Goal: Task Accomplishment & Management: Manage account settings

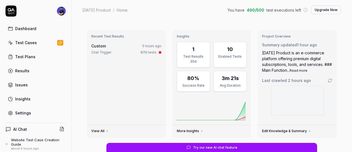
type textarea "*"
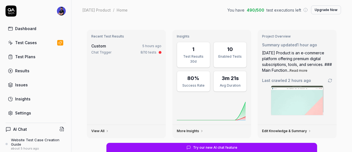
click at [292, 78] on span "Last crawled 2 hours ago" at bounding box center [286, 80] width 49 height 6
click at [303, 69] on button "Read more" at bounding box center [299, 70] width 18 height 5
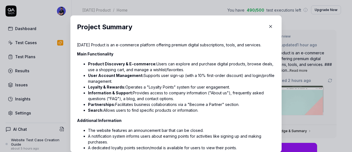
click at [229, 45] on p "Sunday Product is an e-commerce platform offering premium digital subscriptions…" at bounding box center [176, 45] width 198 height 6
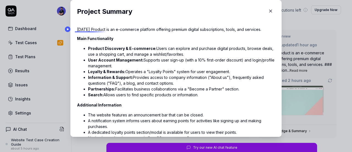
drag, startPoint x: 143, startPoint y: 127, endPoint x: 76, endPoint y: 30, distance: 118.0
click at [77, 30] on div "Sunday Product is an e-commerce platform offering premium digital subscriptions…" at bounding box center [176, 124] width 198 height 196
click at [81, 30] on p "Sunday Product is an e-commerce platform offering premium digital subscriptions…" at bounding box center [176, 29] width 198 height 6
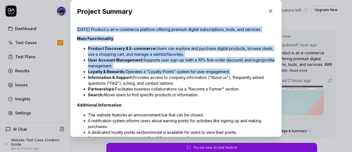
drag, startPoint x: 81, startPoint y: 30, endPoint x: 117, endPoint y: 69, distance: 52.6
click at [117, 69] on div "Sunday Product is an e-commerce platform offering premium digital subscriptions…" at bounding box center [176, 124] width 198 height 196
click at [117, 69] on li "Loyalty & Rewards: Operates a "Loyalty Points" system for user engagement." at bounding box center [181, 72] width 187 height 6
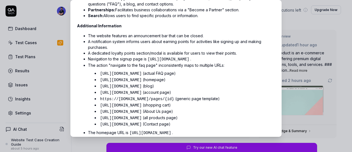
scroll to position [83, 0]
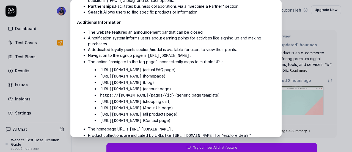
click at [169, 94] on code "https://sundayproduct.com/pages/{id}" at bounding box center [137, 95] width 76 height 6
click at [197, 94] on li "https://sundayproduct.com/pages/{id} (generic page template)" at bounding box center [187, 95] width 176 height 6
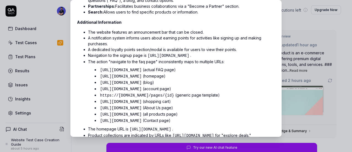
click at [181, 92] on li "https://sundayproduct.com/pages/{id} (generic page template)" at bounding box center [187, 95] width 176 height 6
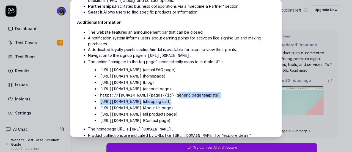
drag, startPoint x: 181, startPoint y: 92, endPoint x: 215, endPoint y: 98, distance: 34.7
click at [215, 98] on ul "https://sundayproduct.com/pages/faq (actual FAQ page) https://sundayproduct.com…" at bounding box center [181, 95] width 187 height 59
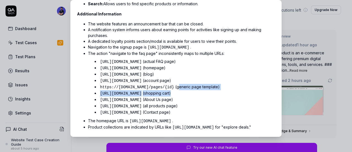
scroll to position [95, 0]
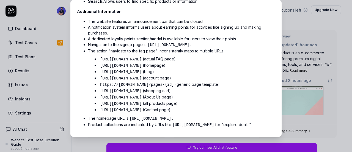
click at [159, 82] on code "https://sundayproduct.com/pages/{id}" at bounding box center [137, 85] width 76 height 6
click at [143, 101] on code "https://sundayproduct.com/collections/all" at bounding box center [121, 104] width 44 height 6
click at [143, 88] on code "https://sundayproduct.com/cart" at bounding box center [121, 91] width 44 height 6
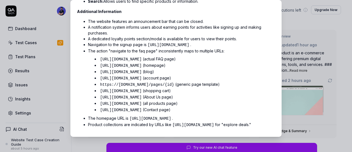
click at [143, 88] on code "https://sundayproduct.com/cart" at bounding box center [121, 91] width 44 height 6
drag, startPoint x: 133, startPoint y: 125, endPoint x: 245, endPoint y: 117, distance: 112.0
click at [244, 121] on li "Product collections are indicated by URLs like https://sundayproduct.com/collec…" at bounding box center [181, 124] width 187 height 6
click at [215, 122] on code "https://sundayproduct.com/collections/body-care" at bounding box center [193, 125] width 44 height 6
click at [112, 126] on li "Product collections are indicated by URLs like https://sundayproduct.com/collec…" at bounding box center [181, 124] width 187 height 6
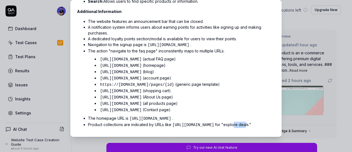
drag, startPoint x: 112, startPoint y: 126, endPoint x: 123, endPoint y: 126, distance: 11.6
click at [123, 126] on li "Product collections are indicated by URLs like https://sundayproduct.com/collec…" at bounding box center [181, 124] width 187 height 6
click at [286, 74] on div "​ Project Summary Sunday Product is an e-commerce platform offering premium dig…" at bounding box center [175, 68] width 233 height 150
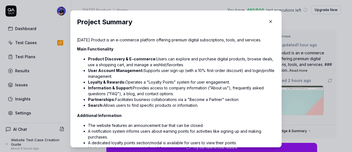
scroll to position [0, 0]
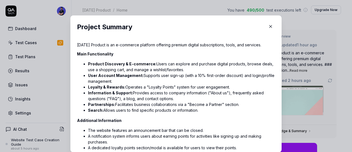
click at [266, 30] on button "button" at bounding box center [270, 26] width 9 height 9
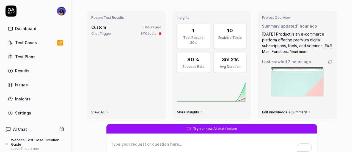
scroll to position [28, 0]
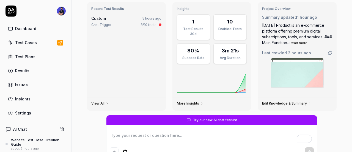
click at [269, 103] on link "Edit Knowledge & Summary" at bounding box center [286, 103] width 49 height 4
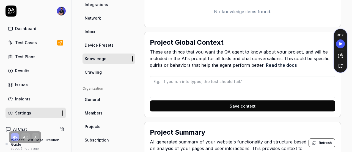
scroll to position [220, 0]
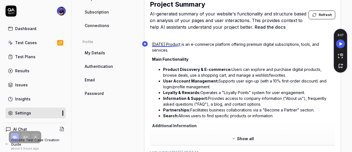
click at [165, 47] on p "Sunday Product is an e-commerce platform offering premium digital subscriptions…" at bounding box center [242, 47] width 181 height 12
click at [323, 14] on span "Refresh" at bounding box center [325, 14] width 13 height 5
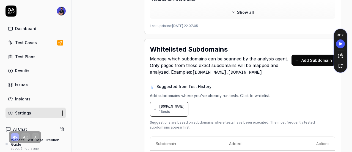
scroll to position [358, 0]
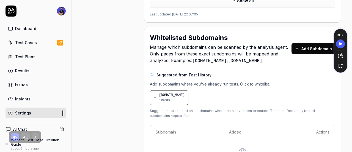
click at [179, 96] on span "sundayproduct.com" at bounding box center [172, 94] width 26 height 5
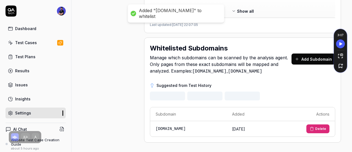
scroll to position [323, 0]
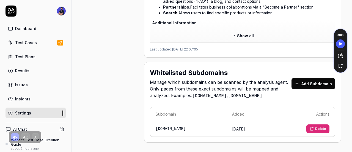
click at [298, 80] on button "Add Subdomain" at bounding box center [314, 83] width 44 height 11
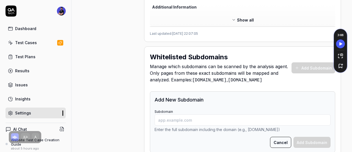
scroll to position [350, 0]
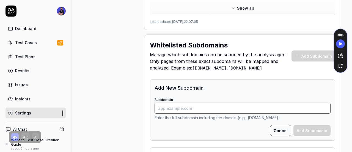
click at [186, 109] on input "Subdomain" at bounding box center [243, 107] width 176 height 11
paste input "https://account.sundayproduct.com/"
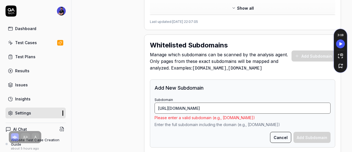
drag, startPoint x: 172, startPoint y: 105, endPoint x: 117, endPoint y: 105, distance: 54.5
click at [227, 103] on input "account.sundayproduct.com/" at bounding box center [243, 107] width 176 height 11
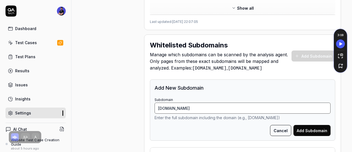
type input "account.sundayproduct.com"
click at [296, 128] on button "Add Subdomain" at bounding box center [312, 130] width 37 height 11
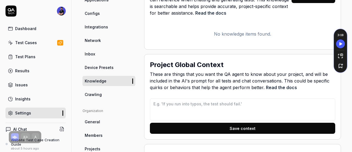
scroll to position [63, 0]
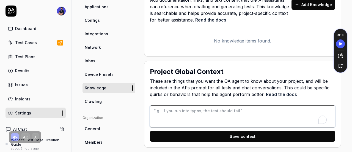
click at [210, 111] on textarea "To enrich screen reader interactions, please activate Accessibility in Grammarl…" at bounding box center [243, 116] width 186 height 22
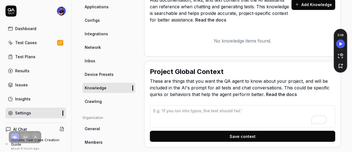
scroll to position [91, 0]
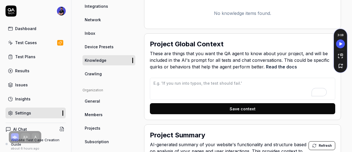
click at [150, 55] on span "These are things that you want the QA agent to know about your project, and wil…" at bounding box center [243, 60] width 186 height 20
drag, startPoint x: 150, startPoint y: 55, endPoint x: 190, endPoint y: 55, distance: 40.2
click at [190, 55] on span "These are things that you want the QA agent to know about your project, and wil…" at bounding box center [243, 60] width 186 height 20
drag, startPoint x: 249, startPoint y: 53, endPoint x: 278, endPoint y: 55, distance: 29.0
click at [278, 55] on span "These are things that you want the QA agent to know about your project, and wil…" at bounding box center [243, 60] width 186 height 20
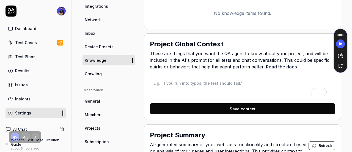
click at [309, 54] on span "These are things that you want the QA agent to know about your project, and wil…" at bounding box center [243, 60] width 186 height 20
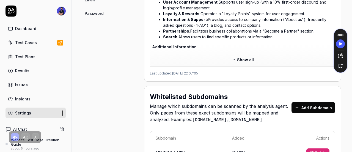
scroll to position [340, 0]
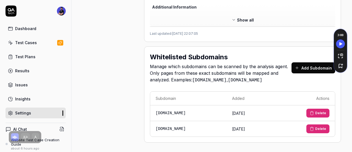
click at [20, 30] on div "Dashboard" at bounding box center [25, 29] width 21 height 6
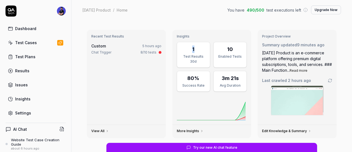
drag, startPoint x: 184, startPoint y: 50, endPoint x: 194, endPoint y: 49, distance: 10.5
click at [194, 49] on div "1" at bounding box center [194, 48] width 26 height 7
click at [193, 58] on div "Test Results 30d" at bounding box center [194, 59] width 26 height 10
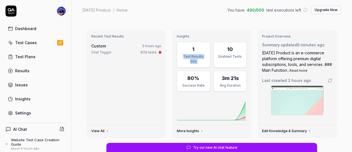
click at [193, 58] on div "Test Results 30d" at bounding box center [194, 59] width 26 height 10
click at [59, 13] on html "Dashboard Test Cases Test Plans Results Issues Insights Settings AI Chat Websit…" at bounding box center [176, 76] width 352 height 152
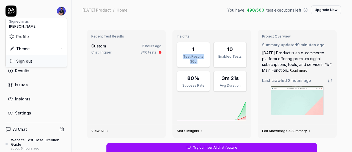
click at [42, 61] on span "Sign out" at bounding box center [36, 61] width 54 height 6
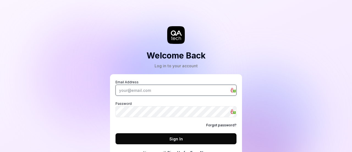
type input "tayyabqa4@gmail.com"
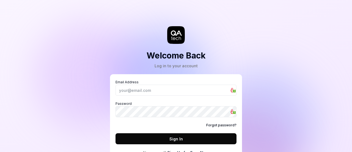
type input "[EMAIL_ADDRESS][DOMAIN_NAME]"
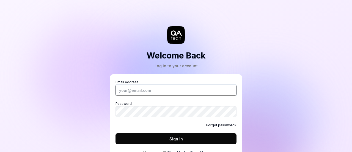
type input "[EMAIL_ADDRESS][DOMAIN_NAME]"
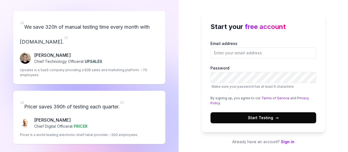
scroll to position [5, 0]
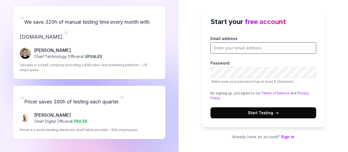
type input "[EMAIL_ADDRESS][DOMAIN_NAME]"
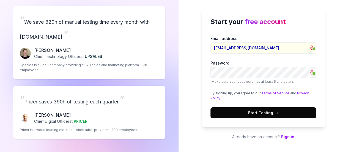
click at [284, 139] on div "Start your free account Email address [EMAIL_ADDRESS][DOMAIN_NAME] 1 Password M…" at bounding box center [264, 73] width 170 height 157
click at [287, 137] on link "Sign in" at bounding box center [287, 136] width 13 height 5
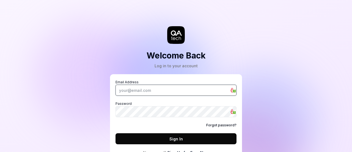
type input "tayyabqa4@gmail.com"
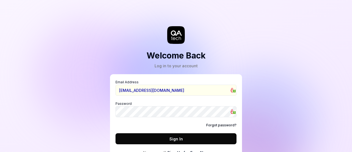
click at [205, 137] on button "Sign In" at bounding box center [176, 138] width 121 height 11
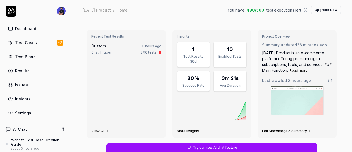
drag, startPoint x: 248, startPoint y: 11, endPoint x: 241, endPoint y: 11, distance: 7.2
click at [247, 11] on span "490 / 500" at bounding box center [256, 10] width 18 height 6
click at [223, 11] on div "Sunday Product / Home You have 490 / 500 test executions left Upgrade Now" at bounding box center [212, 10] width 259 height 9
drag, startPoint x: 223, startPoint y: 11, endPoint x: 255, endPoint y: 12, distance: 32.2
click at [276, 8] on div "Sunday Product / Home You have 490 / 500 test executions left Upgrade Now" at bounding box center [212, 10] width 259 height 9
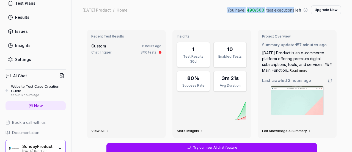
scroll to position [51, 0]
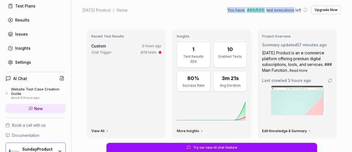
click at [23, 62] on div "Settings" at bounding box center [23, 62] width 16 height 6
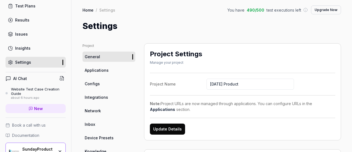
click at [92, 88] on link "Configs" at bounding box center [109, 83] width 53 height 10
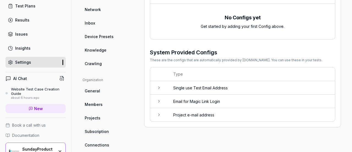
scroll to position [110, 0]
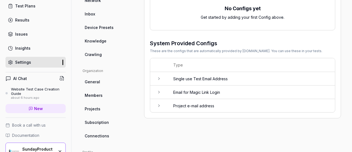
click at [216, 85] on td "Email for Magic Link Login" at bounding box center [251, 91] width 167 height 13
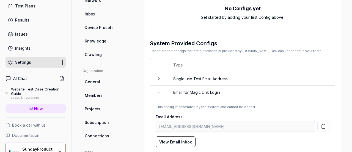
click at [216, 85] on td "Email for Magic Link Login" at bounding box center [251, 91] width 167 height 13
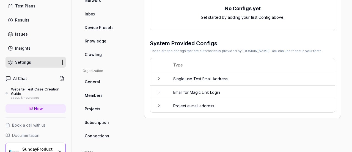
click at [229, 85] on td "Email for Magic Link Login" at bounding box center [251, 91] width 167 height 13
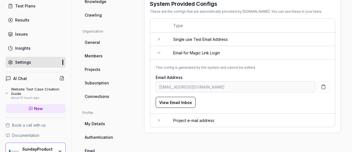
scroll to position [138, 0]
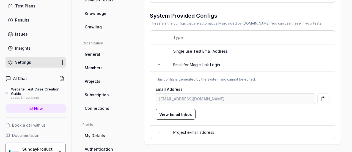
click at [166, 129] on td at bounding box center [159, 131] width 18 height 13
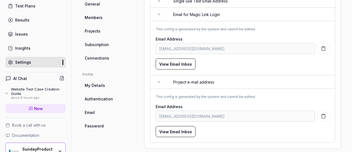
scroll to position [188, 0]
click at [162, 75] on td at bounding box center [159, 81] width 18 height 13
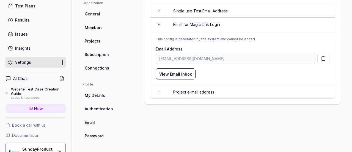
click at [160, 23] on td at bounding box center [159, 24] width 18 height 13
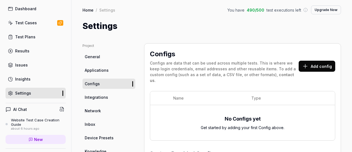
scroll to position [0, 0]
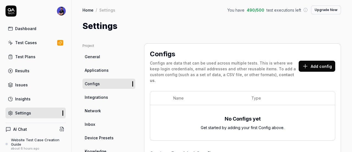
click at [31, 27] on div "Dashboard" at bounding box center [25, 29] width 21 height 6
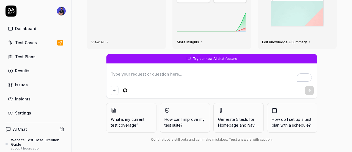
scroll to position [91, 0]
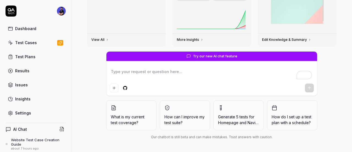
click at [13, 108] on link "Settings" at bounding box center [36, 112] width 60 height 11
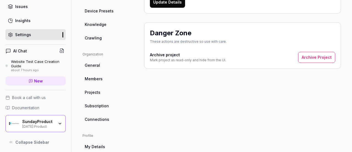
scroll to position [118, 0]
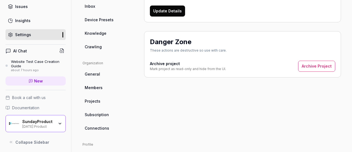
click at [106, 48] on link "Crawling" at bounding box center [109, 47] width 53 height 10
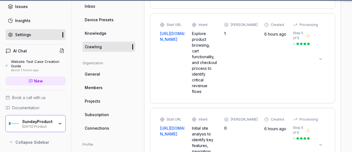
scroll to position [43, 0]
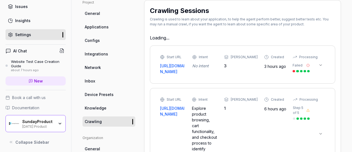
type textarea "*"
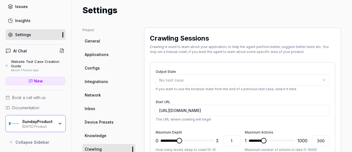
scroll to position [0, 0]
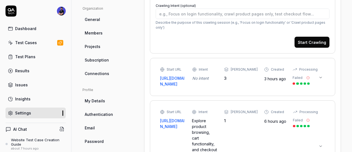
scroll to position [193, 0]
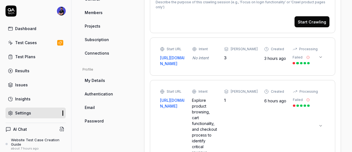
click at [319, 55] on icon at bounding box center [321, 57] width 4 height 4
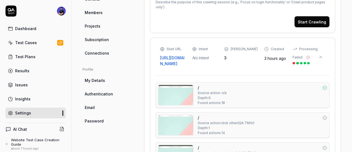
click at [47, 27] on link "Dashboard" at bounding box center [36, 28] width 60 height 11
click at [33, 28] on div "Dashboard" at bounding box center [25, 29] width 21 height 6
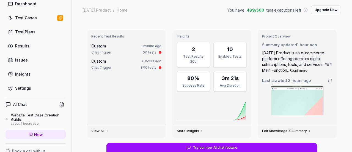
click at [36, 113] on div "Website Test Case Creation Guide" at bounding box center [38, 117] width 55 height 9
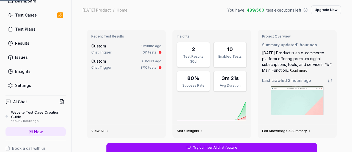
click at [31, 87] on link "Settings" at bounding box center [36, 85] width 60 height 11
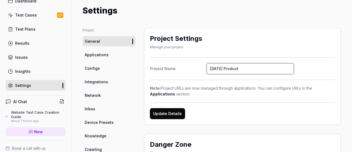
scroll to position [28, 0]
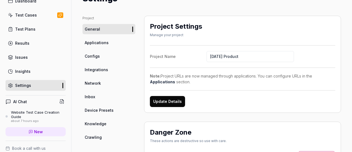
click at [92, 81] on span "Network" at bounding box center [93, 83] width 16 height 6
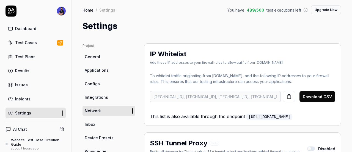
click at [26, 28] on div "Dashboard" at bounding box center [25, 29] width 21 height 6
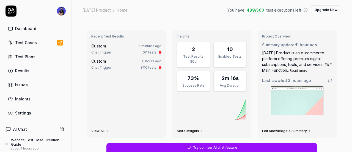
click at [38, 40] on link "Test Cases" at bounding box center [36, 42] width 60 height 11
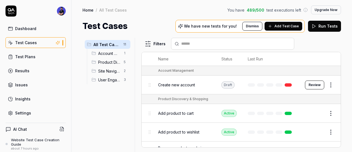
click at [285, 83] on link at bounding box center [288, 84] width 7 height 3
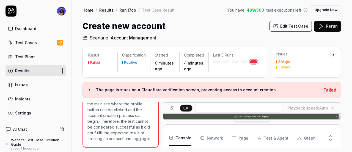
scroll to position [674, 0]
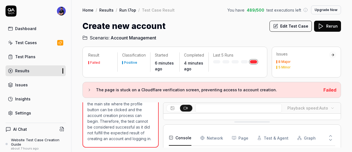
click at [93, 91] on button "The page is stuck on a Cloudflare verification screen, preventing access to acc…" at bounding box center [203, 89] width 232 height 7
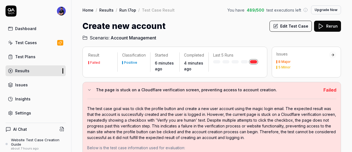
scroll to position [328, 0]
click at [91, 89] on div "The page is stuck on a Cloudflare verification screen, preventing access to acc…" at bounding box center [212, 130] width 259 height 96
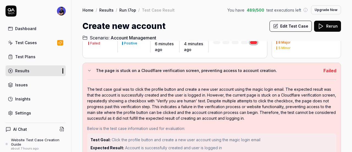
scroll to position [31, 0]
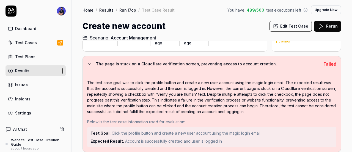
click at [88, 62] on button "The page is stuck on a Cloudflare verification screen, preventing access to acc…" at bounding box center [203, 64] width 232 height 7
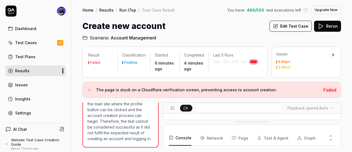
scroll to position [102, 0]
drag, startPoint x: 253, startPoint y: 127, endPoint x: 254, endPoint y: 132, distance: 4.4
click at [176, 106] on button at bounding box center [173, 108] width 12 height 7
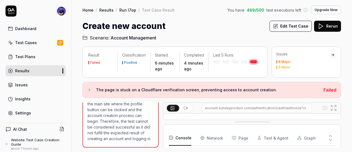
click at [18, 129] on h4 "AI Chat" at bounding box center [20, 129] width 14 height 6
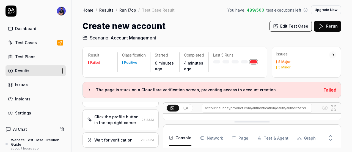
scroll to position [0, 0]
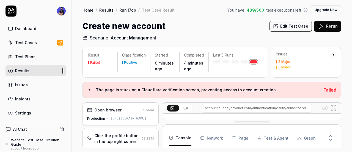
click at [34, 30] on div "Dashboard" at bounding box center [25, 29] width 21 height 6
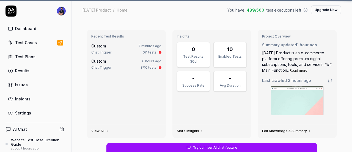
click at [25, 27] on div "Dashboard" at bounding box center [25, 29] width 21 height 6
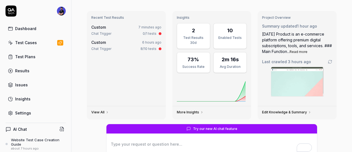
scroll to position [28, 0]
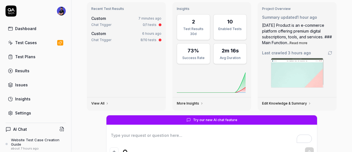
click at [144, 20] on time "7 minutes ago" at bounding box center [149, 18] width 23 height 4
type textarea "*"
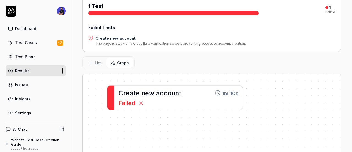
scroll to position [83, 0]
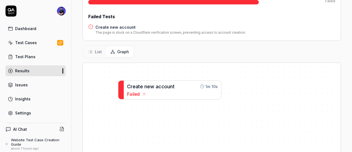
click at [148, 83] on span "e" at bounding box center [148, 86] width 3 height 6
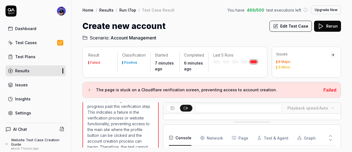
scroll to position [322, 0]
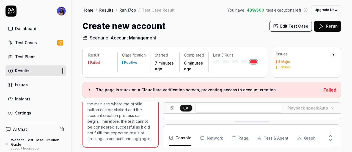
drag, startPoint x: 258, startPoint y: 121, endPoint x: 258, endPoint y: 143, distance: 21.5
click at [344, 125] on div "Result Failed Classification Positive Started 7 minutes ago Completed 6 minutes…" at bounding box center [212, 96] width 281 height 111
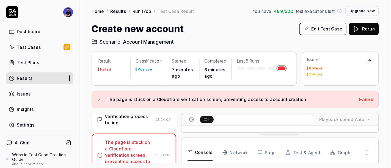
scroll to position [157, 0]
click at [203, 29] on div "Create new account Edit Test Case Rerun" at bounding box center [212, 26] width 259 height 12
click at [204, 24] on div "Create new account Edit Test Case Rerun" at bounding box center [212, 26] width 259 height 12
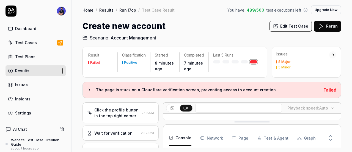
scroll to position [674, 0]
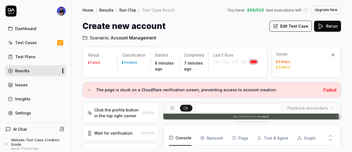
click at [198, 34] on h2 "Scenario: Account Management" at bounding box center [212, 36] width 259 height 9
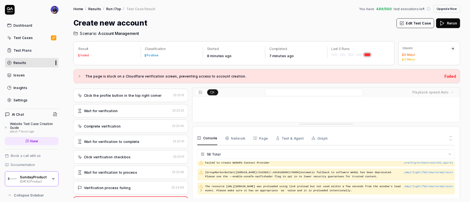
scroll to position [0, 0]
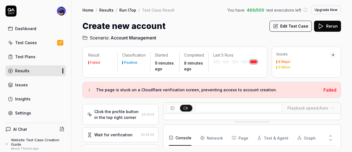
click at [170, 108] on icon at bounding box center [172, 108] width 4 height 4
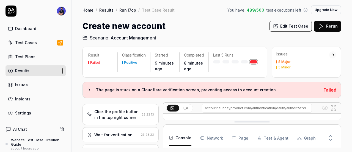
click at [184, 107] on icon at bounding box center [186, 108] width 4 height 4
drag, startPoint x: 252, startPoint y: 121, endPoint x: 251, endPoint y: 141, distance: 20.1
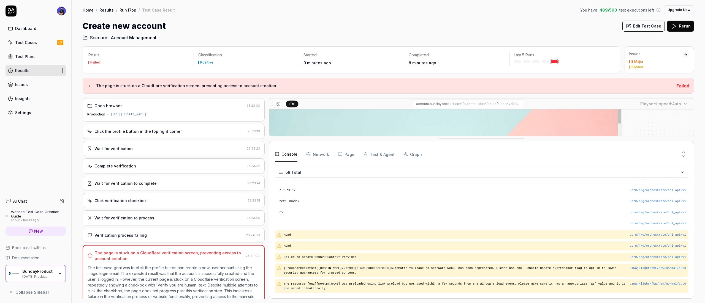
click at [249, 1] on div "Home / Results / Run l7op / Test Case Result You have 489 / 500 test executions…" at bounding box center [388, 20] width 633 height 41
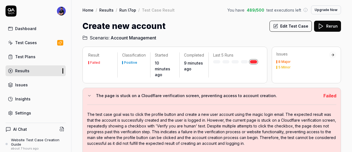
scroll to position [97, 0]
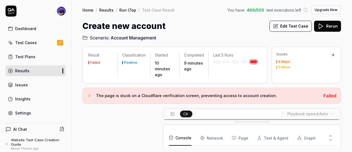
click at [90, 93] on icon at bounding box center [89, 95] width 4 height 4
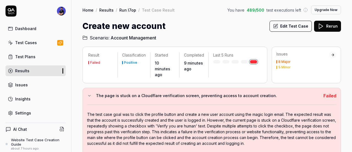
click at [91, 88] on div "The page is stuck on a Cloudflare verification screen, preventing access to acc…" at bounding box center [212, 136] width 259 height 96
click at [90, 94] on icon at bounding box center [89, 95] width 4 height 4
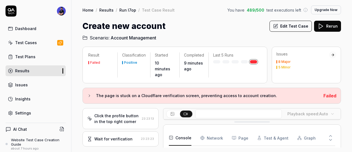
scroll to position [0, 0]
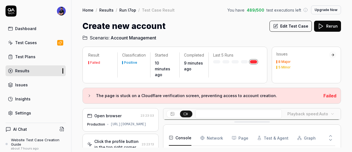
click at [85, 88] on div "The page is stuck on a Cloudflare verification screen, preventing access to acc…" at bounding box center [212, 96] width 259 height 16
click at [88, 93] on icon at bounding box center [89, 95] width 4 height 4
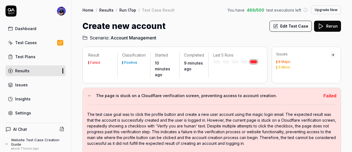
click at [90, 94] on icon at bounding box center [89, 95] width 4 height 4
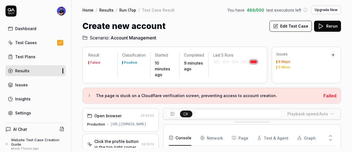
click at [29, 81] on link "Issues" at bounding box center [36, 84] width 60 height 11
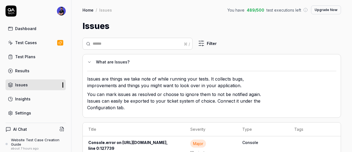
click at [32, 69] on link "Results" at bounding box center [36, 70] width 60 height 11
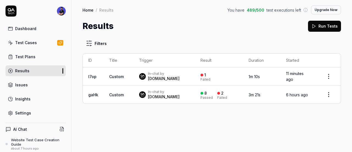
click at [26, 113] on div "Settings" at bounding box center [23, 113] width 16 height 6
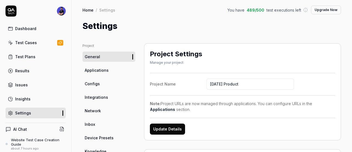
click at [21, 99] on div "Insights" at bounding box center [22, 99] width 15 height 6
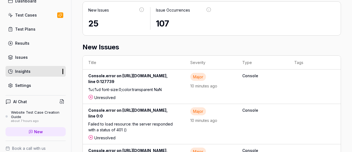
scroll to position [303, 0]
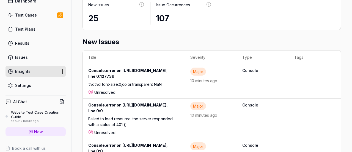
click at [21, 80] on link "Settings" at bounding box center [36, 85] width 60 height 11
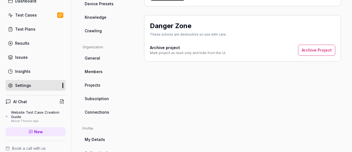
scroll to position [173, 0]
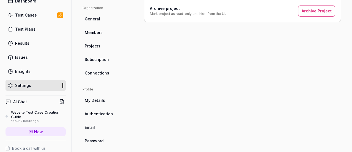
click at [102, 124] on link "Email" at bounding box center [109, 127] width 53 height 10
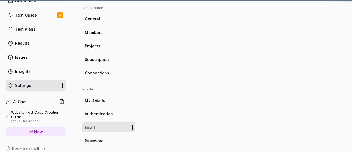
scroll to position [43, 0]
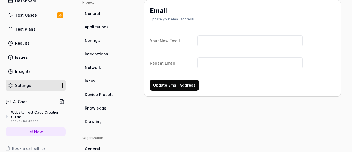
click at [103, 100] on ul "Project General Applications Configs Integrations Network Inbox Device Presets …" at bounding box center [109, 63] width 53 height 126
click at [104, 94] on span "Device Presets" at bounding box center [99, 94] width 29 height 6
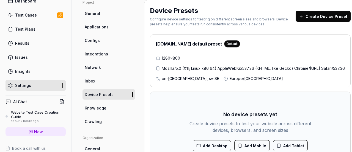
click at [164, 56] on span "1280×800" at bounding box center [171, 58] width 18 height 6
drag, startPoint x: 164, startPoint y: 56, endPoint x: 167, endPoint y: 56, distance: 3.6
click at [165, 56] on span "1280×800" at bounding box center [171, 58] width 18 height 6
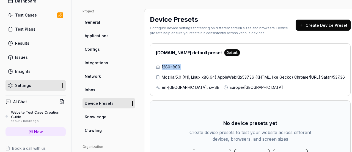
scroll to position [16, 0]
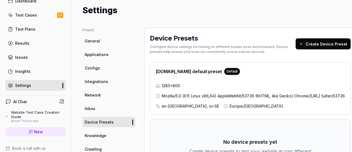
click at [290, 86] on div "1280×800 Mozilla/5.0 (X11; Linux x86_64) AppleWebKit/537.36 (KHTML, like Gecko)…" at bounding box center [250, 96] width 189 height 26
click at [197, 94] on span "Mozilla/5.0 (X11; Linux x86_64) AppleWebKit/537.36 (KHTML, like Gecko) Chrome/[…" at bounding box center [253, 96] width 183 height 6
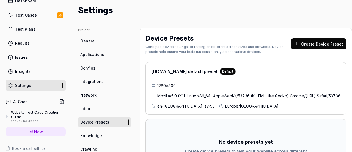
click at [312, 42] on button "Create Device Preset" at bounding box center [318, 43] width 55 height 11
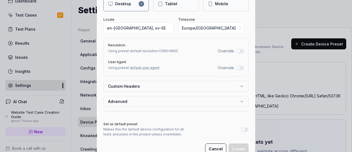
scroll to position [91, 0]
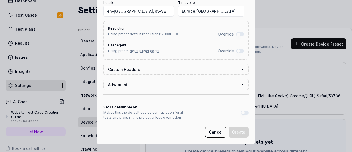
click at [219, 133] on button "Cancel" at bounding box center [215, 131] width 21 height 11
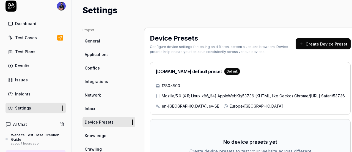
scroll to position [0, 0]
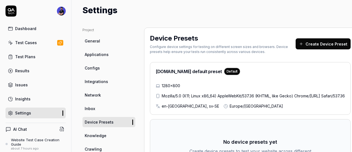
click at [33, 32] on link "Dashboard" at bounding box center [36, 28] width 60 height 11
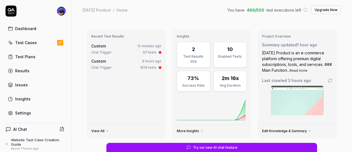
click at [105, 47] on span "Custom" at bounding box center [98, 45] width 15 height 5
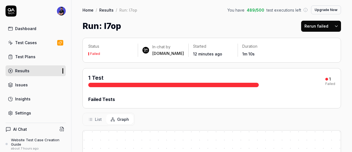
scroll to position [55, 0]
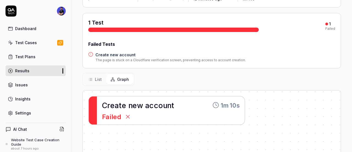
click at [103, 81] on button "List" at bounding box center [95, 79] width 22 height 10
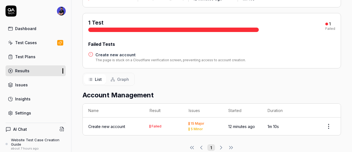
scroll to position [64, 0]
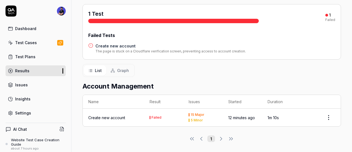
click at [127, 68] on span "Graph" at bounding box center [123, 70] width 12 height 6
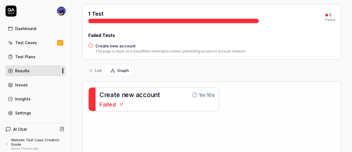
click at [33, 94] on link "Insights" at bounding box center [36, 98] width 60 height 11
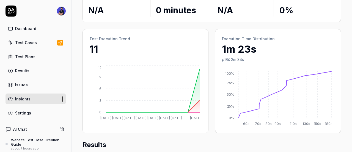
click at [22, 28] on div "Dashboard" at bounding box center [25, 29] width 21 height 6
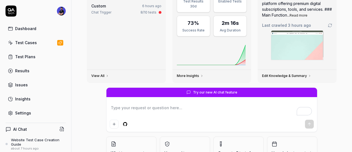
scroll to position [91, 0]
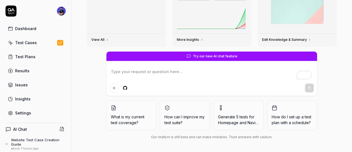
type textarea "*"
click at [22, 98] on div "Insights" at bounding box center [22, 99] width 15 height 6
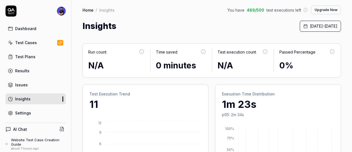
click at [24, 86] on div "Issues" at bounding box center [21, 85] width 13 height 6
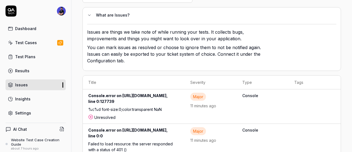
scroll to position [28, 0]
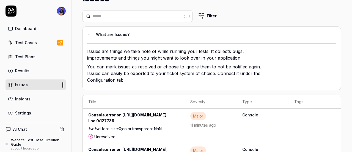
click at [89, 33] on icon at bounding box center [89, 34] width 4 height 4
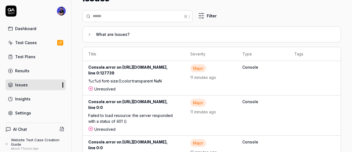
drag, startPoint x: 259, startPoint y: 71, endPoint x: 88, endPoint y: 68, distance: 171.0
click at [88, 68] on div "Console.error on [URL][DOMAIN_NAME], line 0:127739" at bounding box center [133, 71] width 91 height 14
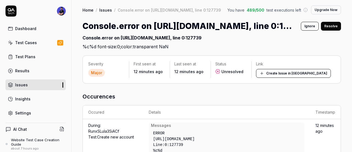
drag, startPoint x: 280, startPoint y: 54, endPoint x: 81, endPoint y: 48, distance: 199.6
click at [81, 48] on div "Home / Issues / Console.error on [URL][DOMAIN_NAME], line 0:127739 You have 489…" at bounding box center [212, 25] width 281 height 50
click at [141, 50] on h2 "Console.error on [URL][DOMAIN_NAME], line 0:127739 %c%d font-size:0;color:trans…" at bounding box center [212, 41] width 259 height 18
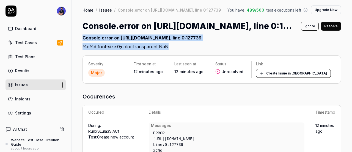
drag, startPoint x: 171, startPoint y: 61, endPoint x: 83, endPoint y: 41, distance: 90.1
click at [80, 45] on div "Home / Issues / Console.error on [URL][DOMAIN_NAME], line 0:127739 You have 489…" at bounding box center [212, 25] width 281 height 50
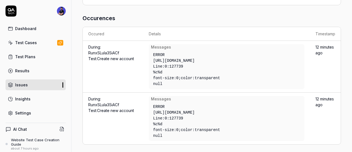
scroll to position [25, 0]
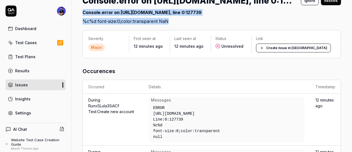
click at [48, 85] on link "Issues" at bounding box center [36, 84] width 60 height 11
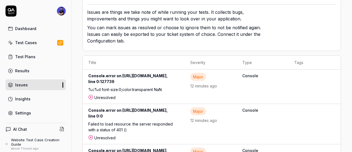
scroll to position [55, 0]
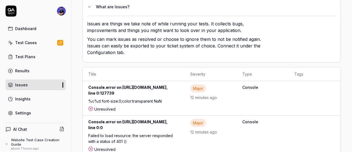
click at [178, 99] on div "%c%d font-size:0;color:transparent NaN" at bounding box center [133, 102] width 91 height 8
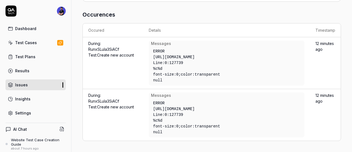
scroll to position [83, 0]
click at [153, 54] on div "ERROR" at bounding box center [226, 51] width 147 height 6
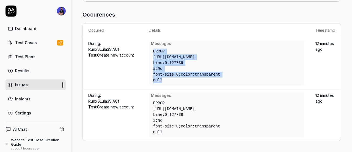
drag, startPoint x: 151, startPoint y: 67, endPoint x: 176, endPoint y: 99, distance: 40.4
click at [176, 85] on div "ERROR [URL][DOMAIN_NAME] Line: 0 : 127739 %c%d font-size:0;color:transparent nu…" at bounding box center [226, 65] width 151 height 39
click at [180, 83] on div "null" at bounding box center [226, 80] width 147 height 6
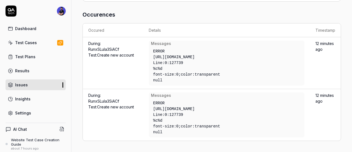
click at [170, 83] on div "null" at bounding box center [226, 80] width 147 height 6
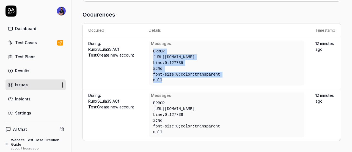
drag, startPoint x: 146, startPoint y: 96, endPoint x: 145, endPoint y: 67, distance: 28.6
click at [151, 67] on div "ERROR [URL][DOMAIN_NAME] Line: 0 : 127739 %c%d font-size:0;color:transparent nu…" at bounding box center [226, 65] width 151 height 39
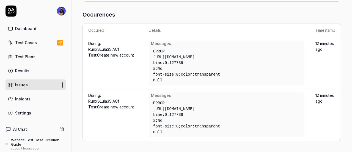
click at [153, 100] on div "ERROR" at bounding box center [226, 103] width 147 height 6
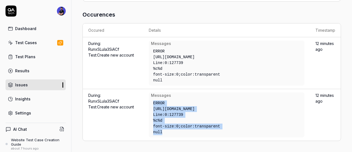
drag, startPoint x: 152, startPoint y: 97, endPoint x: 190, endPoint y: 132, distance: 52.4
click at [190, 132] on div "ERROR [URL][DOMAIN_NAME] Line: 0 : 127739 %c%d font-size:0;color:transparent nu…" at bounding box center [226, 117] width 151 height 39
click at [173, 130] on div "null" at bounding box center [226, 132] width 147 height 6
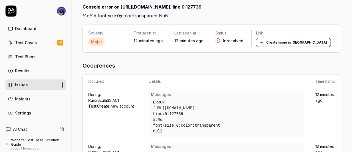
scroll to position [25, 0]
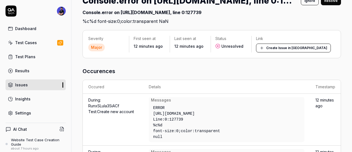
click at [29, 86] on link "Issues" at bounding box center [36, 84] width 60 height 11
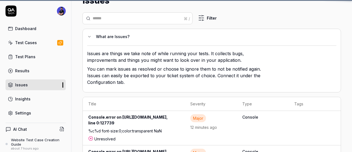
click at [31, 99] on link "Insights" at bounding box center [36, 98] width 60 height 11
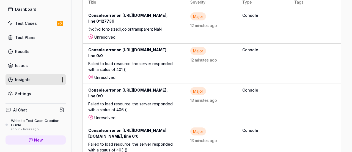
scroll to position [28, 0]
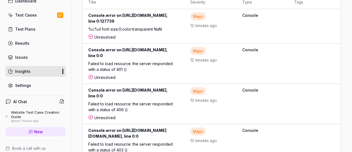
click at [30, 27] on div "Test Plans" at bounding box center [25, 29] width 20 height 6
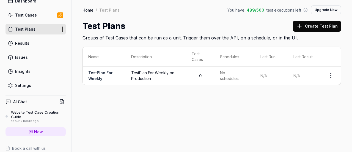
click at [94, 74] on link "TestPlan For Weekly" at bounding box center [100, 75] width 24 height 10
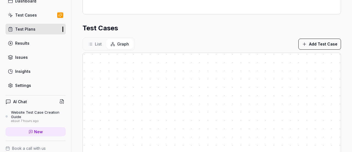
scroll to position [132, 0]
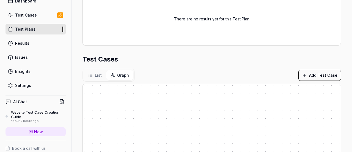
click at [313, 78] on button "Add Test Case" at bounding box center [320, 75] width 43 height 11
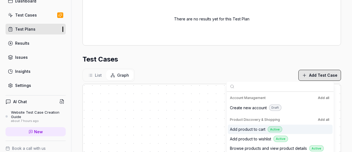
click at [287, 130] on div "Add product to cart Active" at bounding box center [277, 129] width 94 height 6
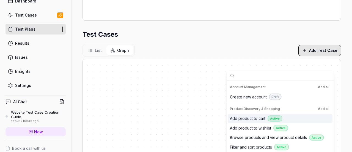
scroll to position [190, 0]
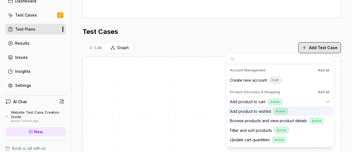
click at [243, 111] on span "Add product to wishlist" at bounding box center [250, 111] width 41 height 6
click at [192, 35] on div "Test Cases" at bounding box center [212, 32] width 259 height 10
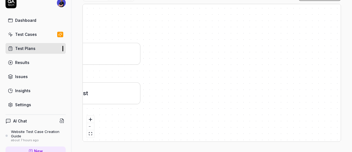
scroll to position [0, 0]
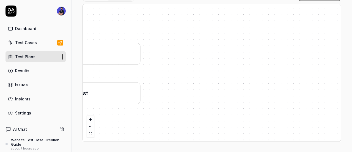
click at [26, 44] on div "Test Cases" at bounding box center [26, 43] width 22 height 6
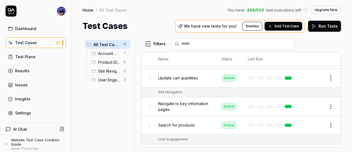
scroll to position [161, 0]
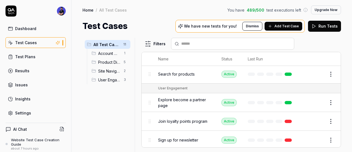
type input "*"
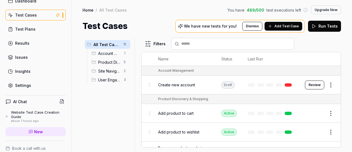
scroll to position [55, 0]
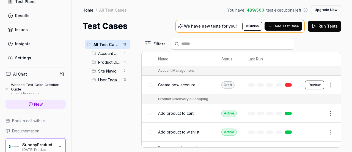
click at [258, 10] on span "489 / 500" at bounding box center [256, 10] width 18 height 6
